Goal: Task Accomplishment & Management: Manage account settings

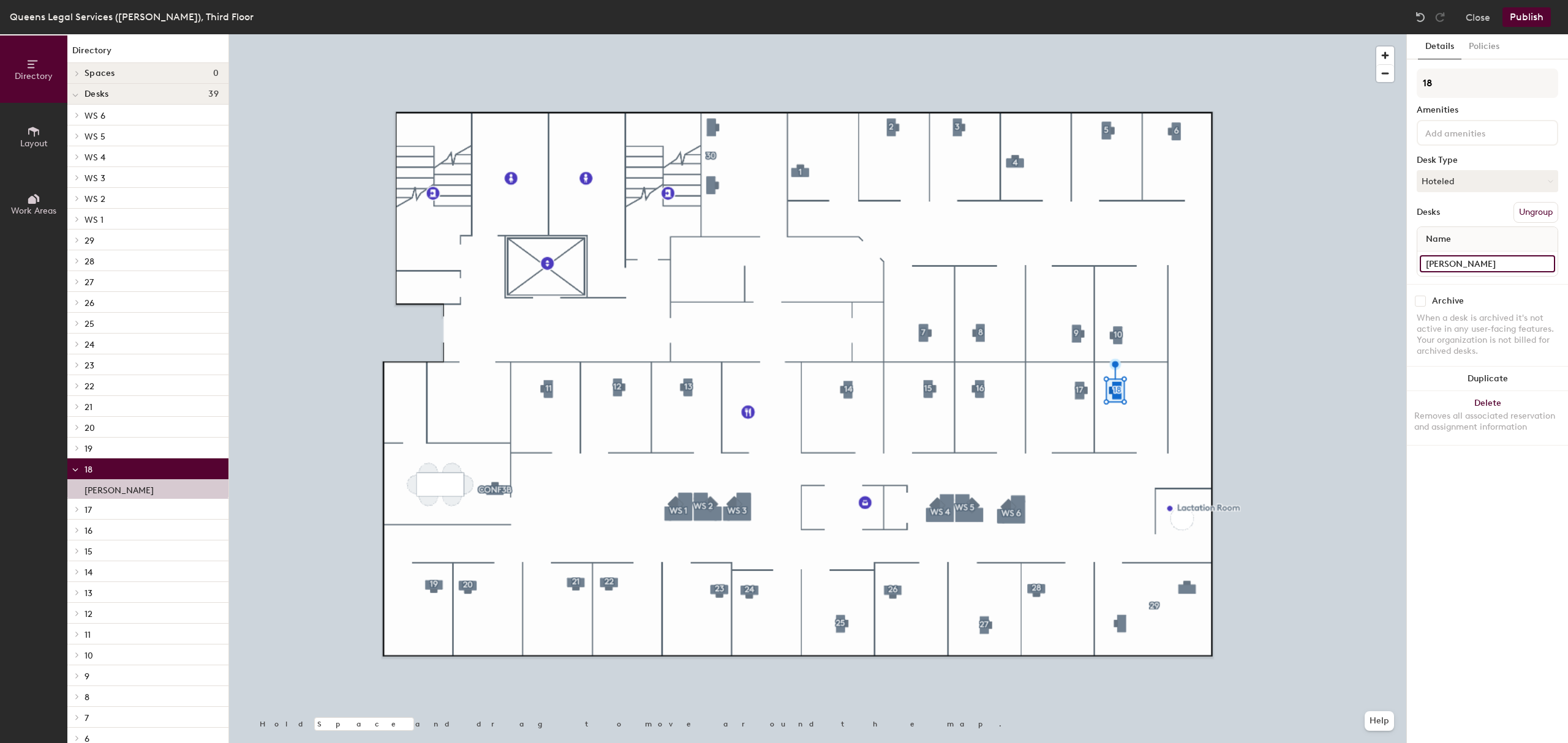
click at [1461, 255] on input "[PERSON_NAME]" at bounding box center [1487, 264] width 136 height 17
type input "Unassigned"
click at [1529, 13] on button "Publish" at bounding box center [1526, 18] width 48 height 20
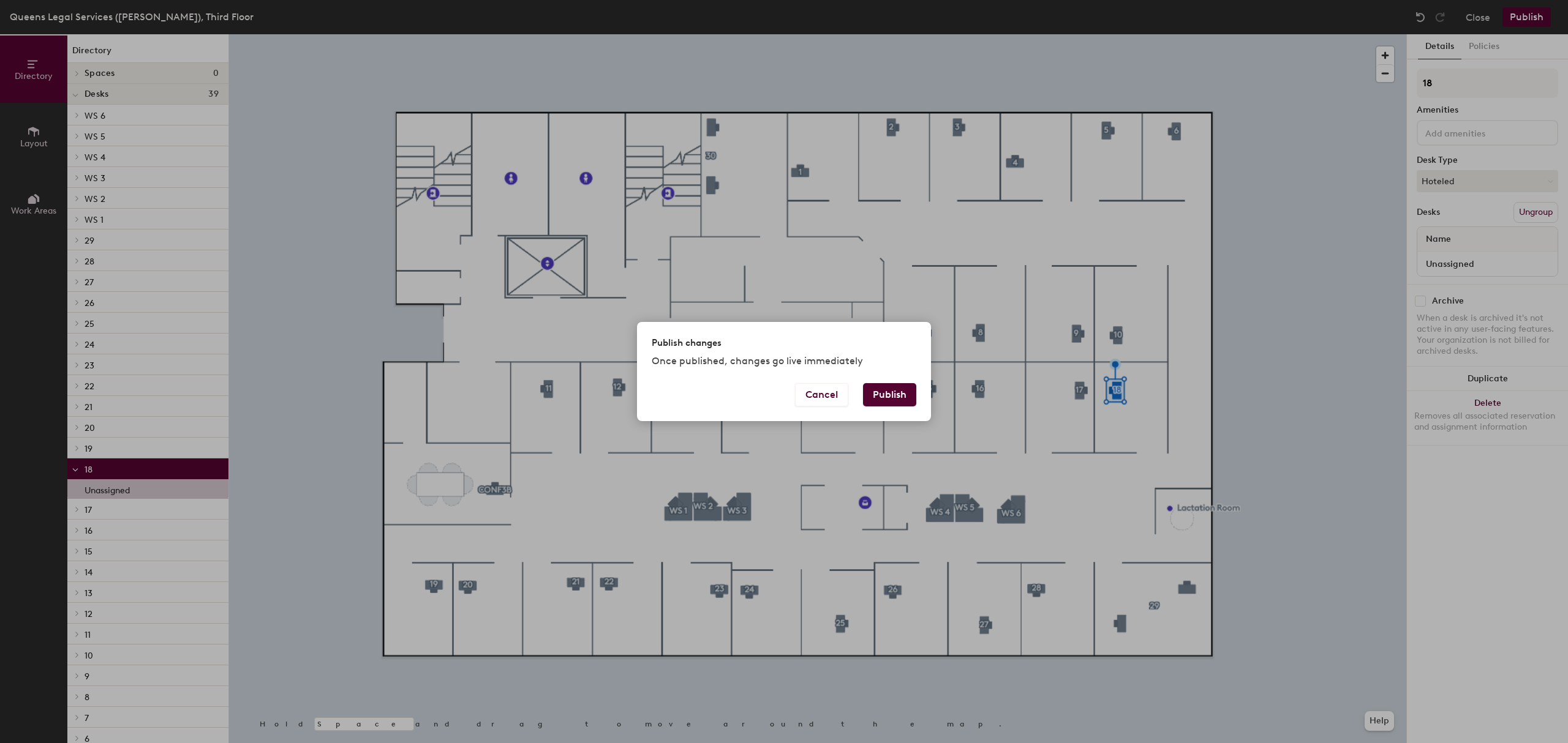
click at [890, 389] on button "Publish" at bounding box center [890, 395] width 53 height 24
